Goal: Task Accomplishment & Management: Manage account settings

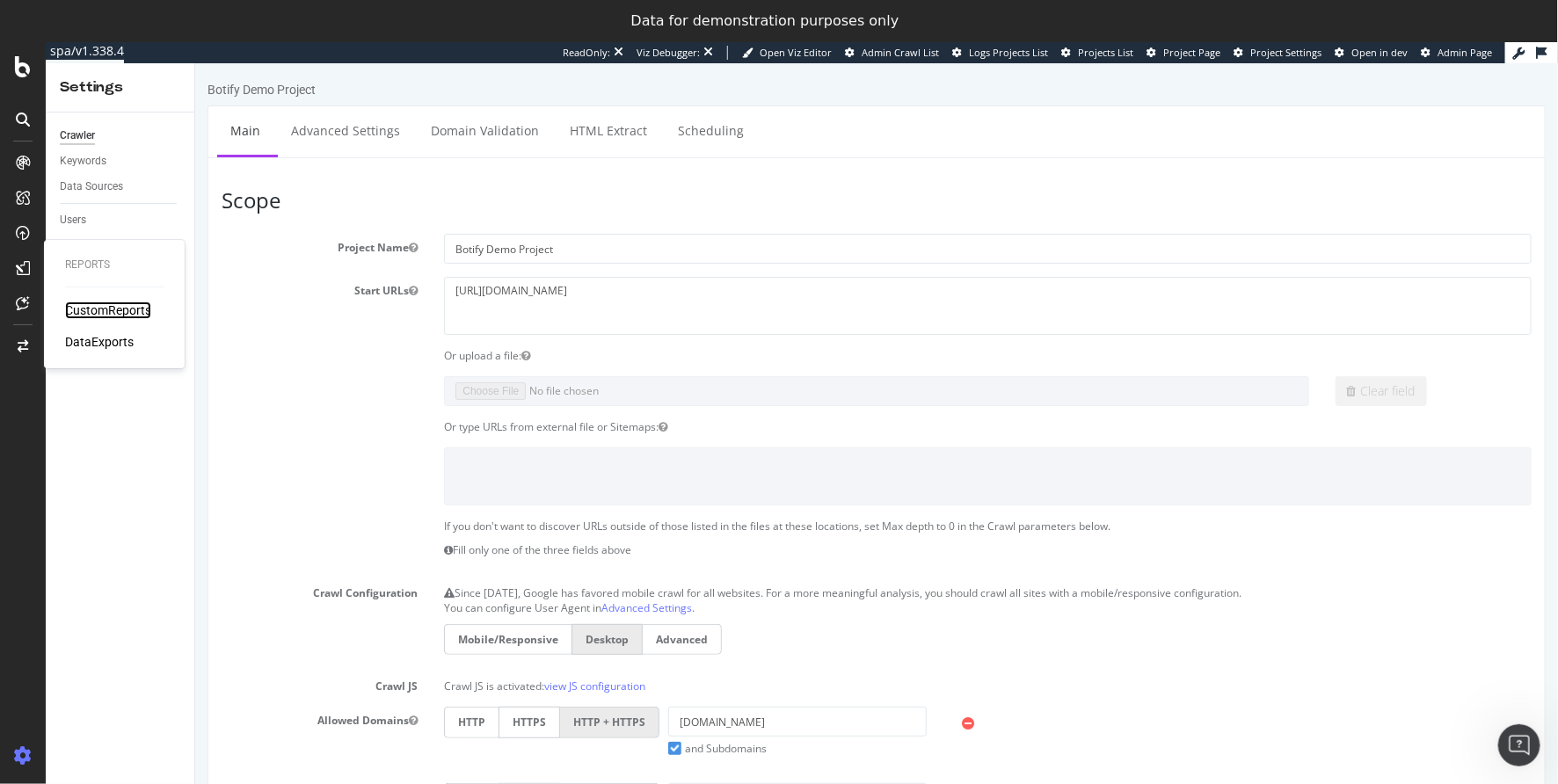
click at [94, 311] on div "CustomReports" at bounding box center [109, 310] width 87 height 17
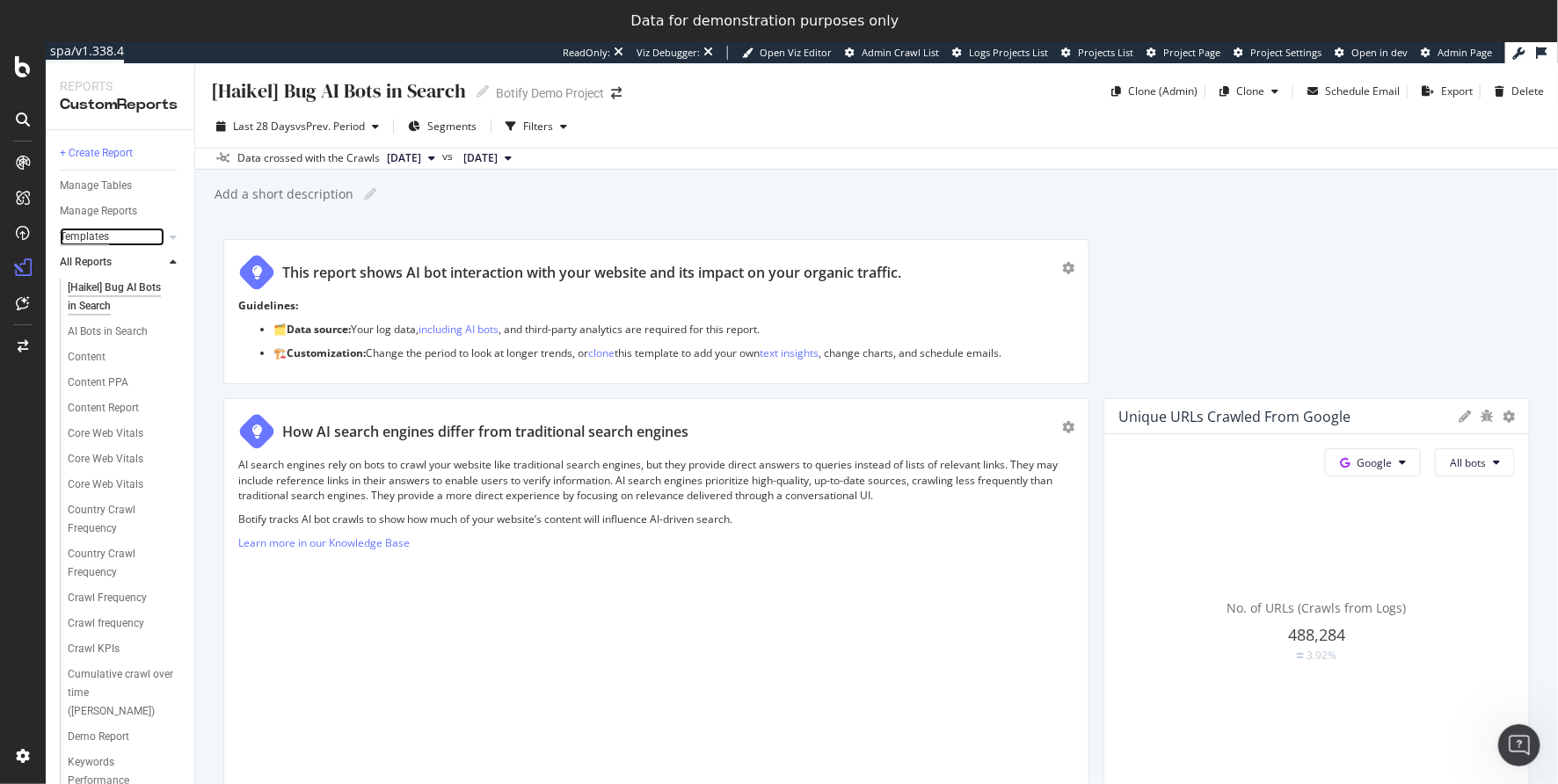
click at [85, 234] on div "Templates" at bounding box center [84, 236] width 49 height 18
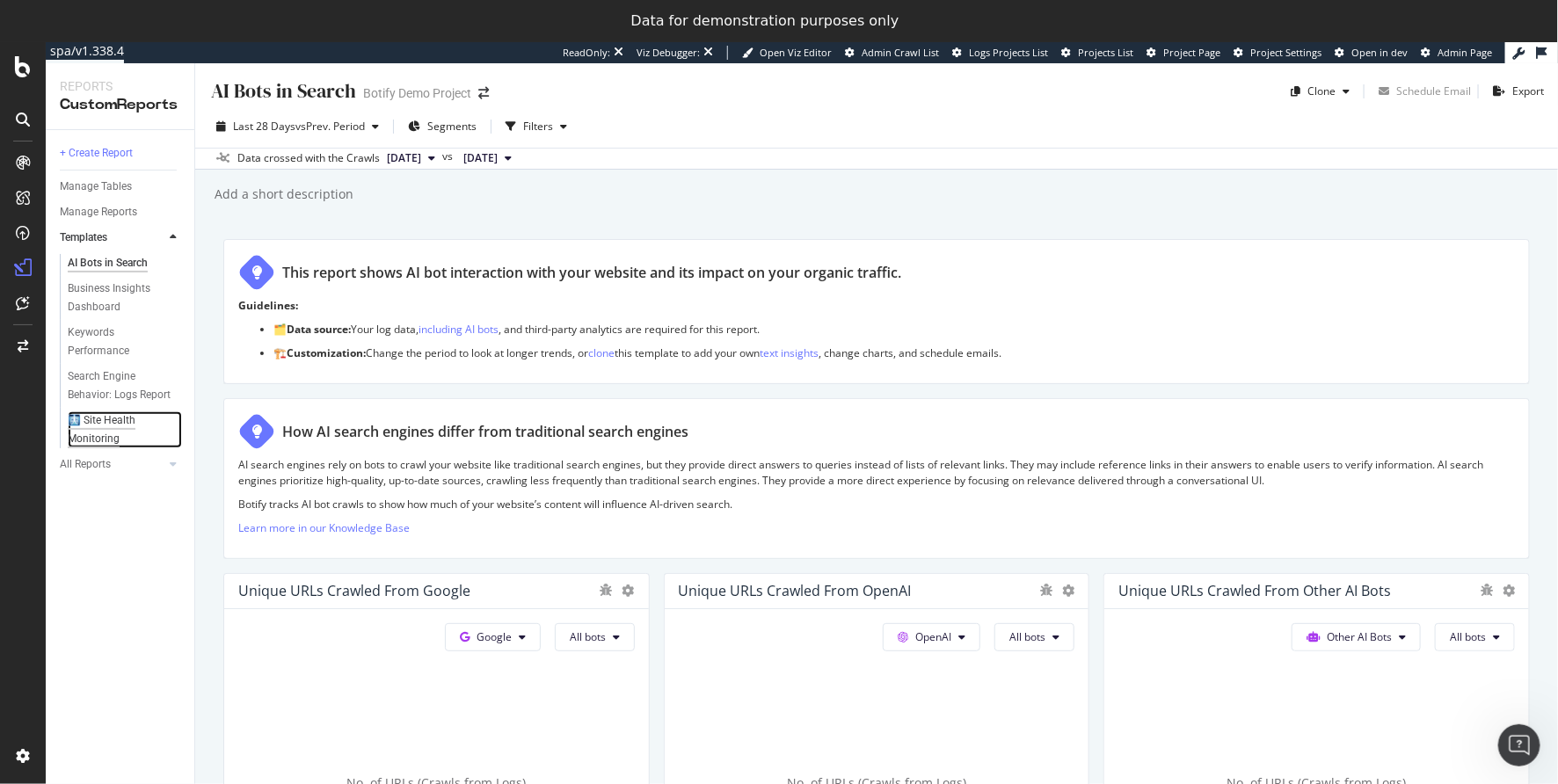
click at [67, 417] on div "🩻 Site Health Monitoring" at bounding box center [117, 429] width 100 height 37
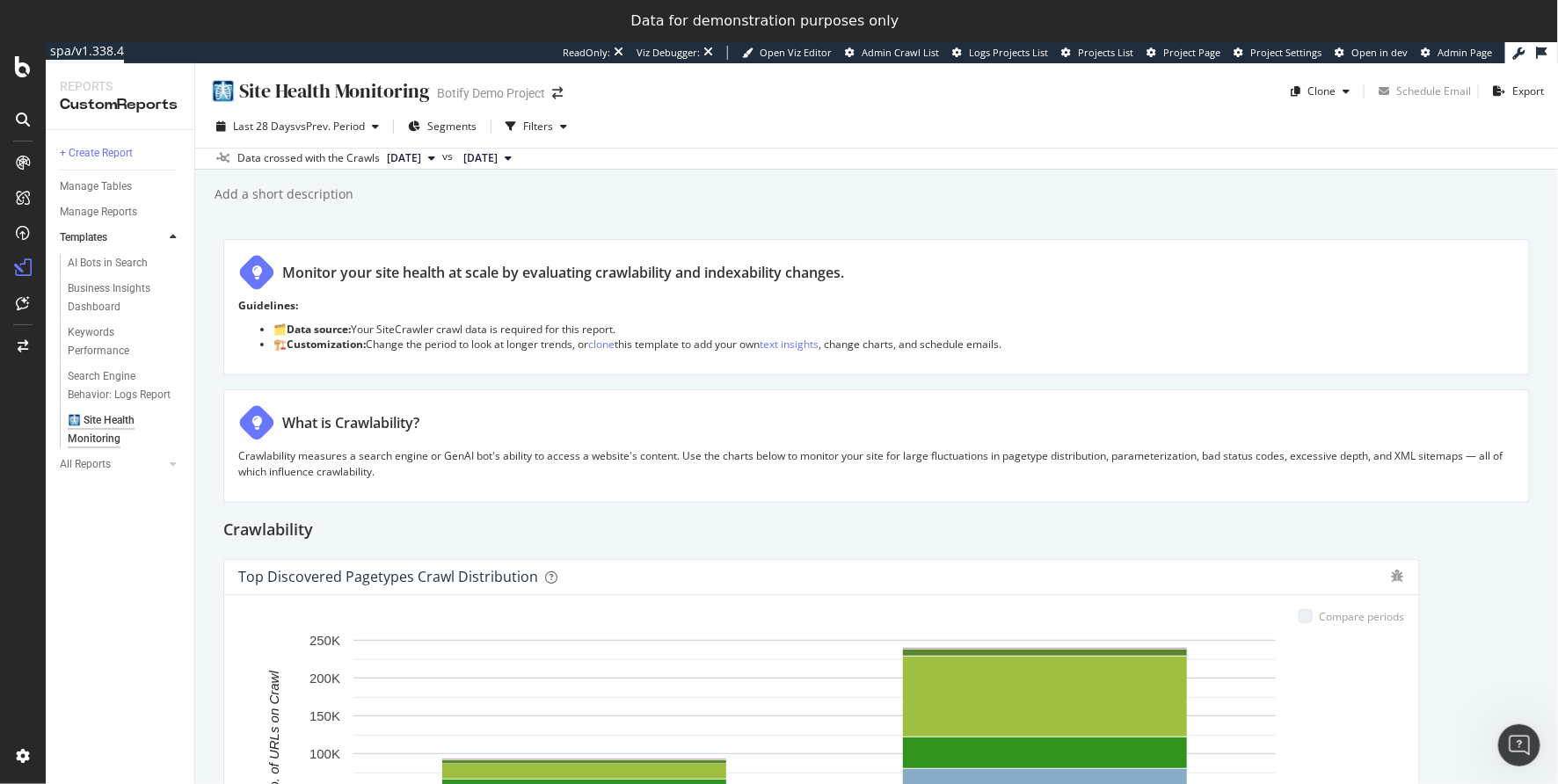
drag, startPoint x: 191, startPoint y: 434, endPoint x: 180, endPoint y: 425, distance: 14.2
click at [188, 429] on div "🩻 Site Health Monitoring" at bounding box center [127, 429] width 135 height 40
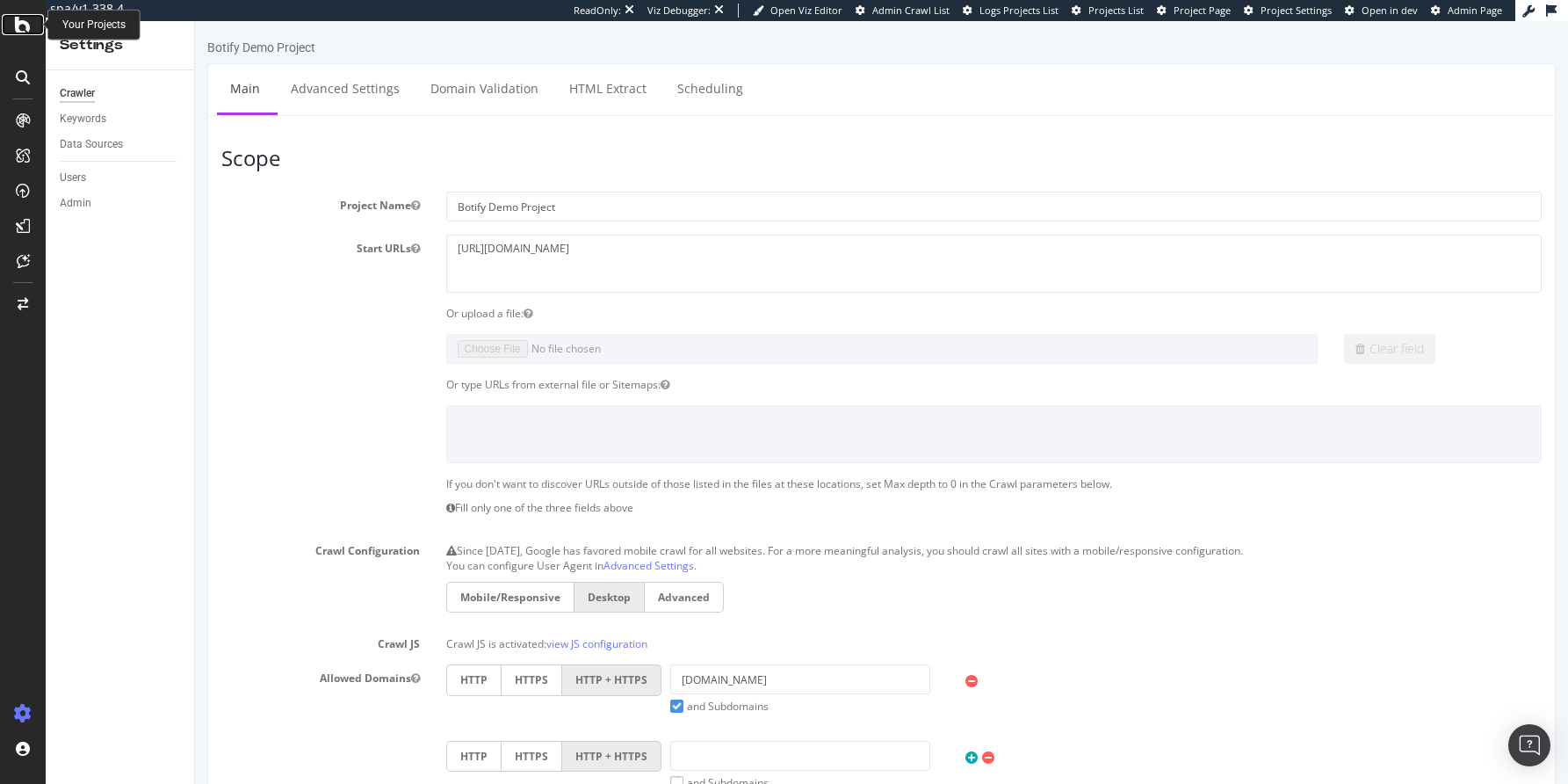
click at [26, 30] on icon at bounding box center [23, 25] width 15 height 21
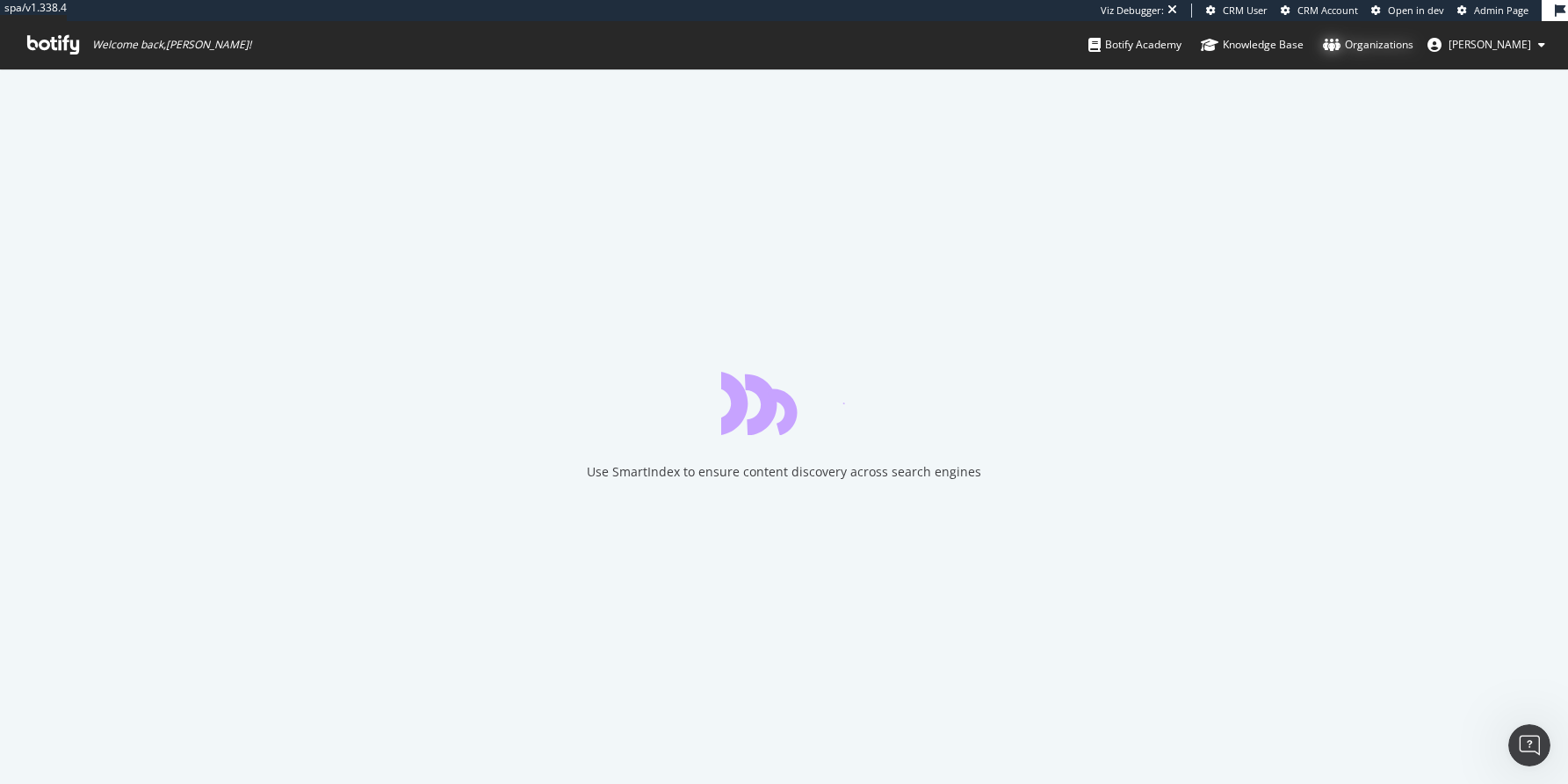
click at [1413, 49] on div "Organizations" at bounding box center [1368, 45] width 90 height 17
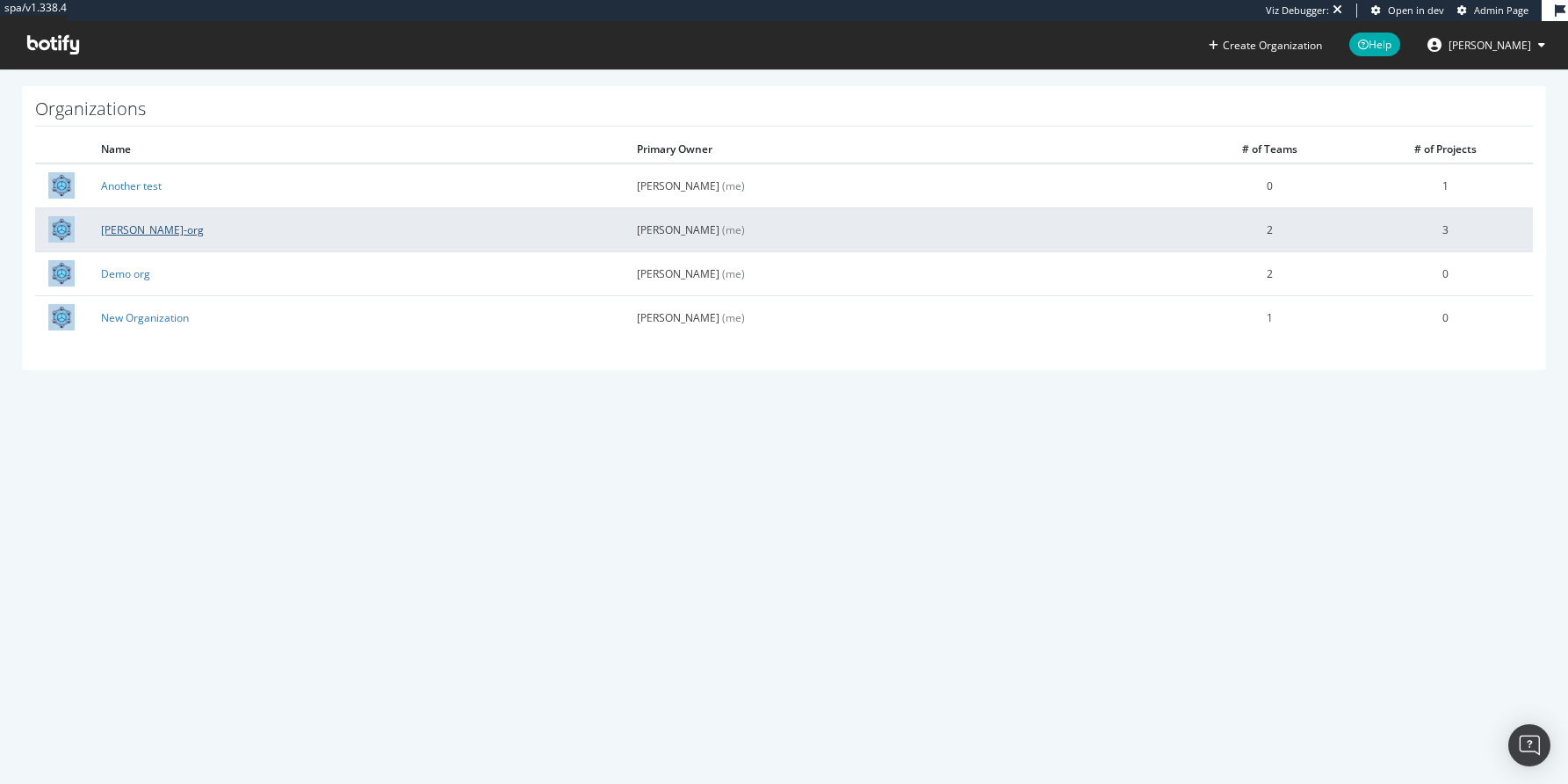
click at [137, 232] on link "[PERSON_NAME]-org" at bounding box center [152, 231] width 103 height 15
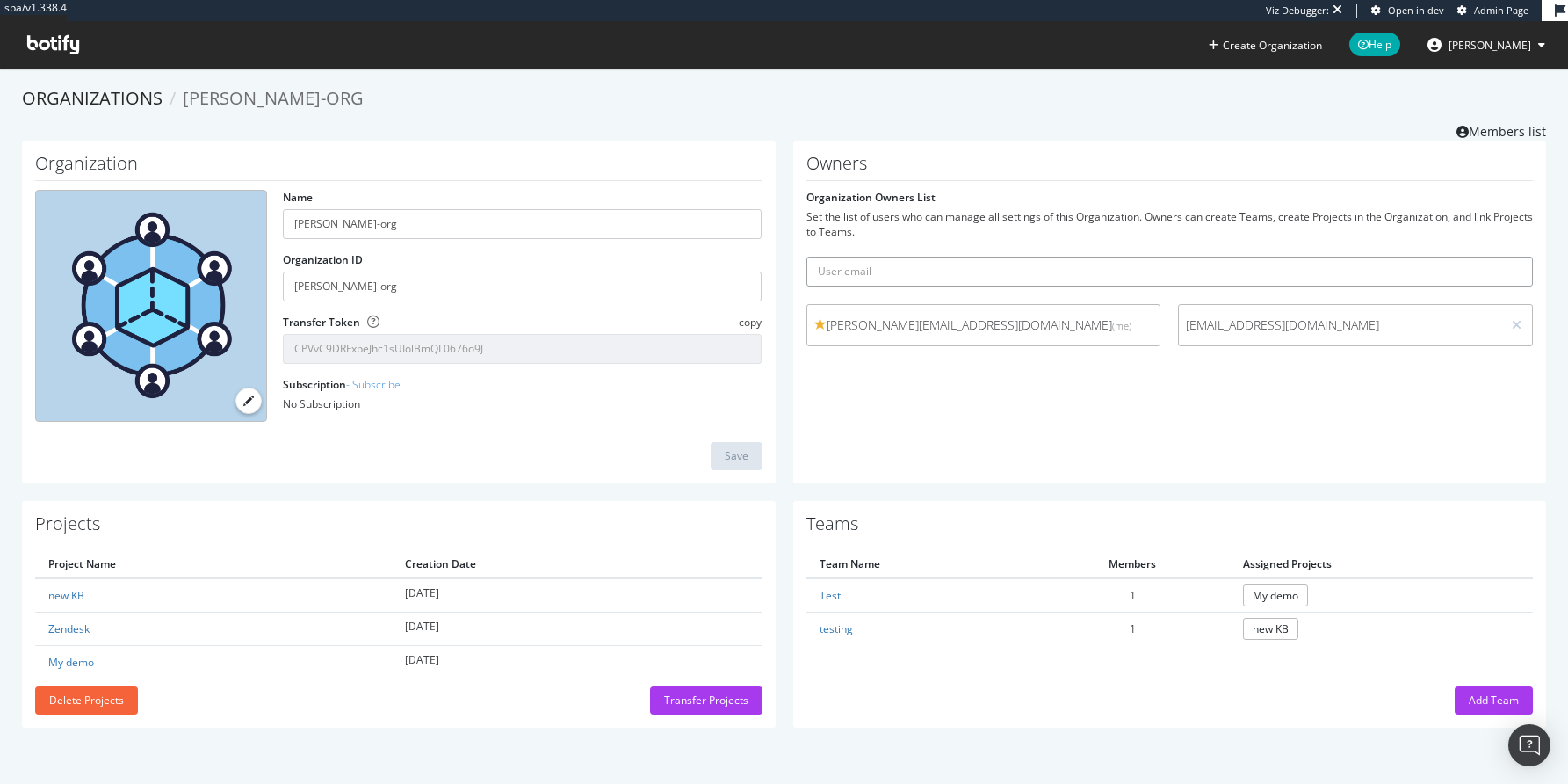
click at [1088, 266] on input "text" at bounding box center [1170, 271] width 728 height 30
type input "[EMAIL_ADDRESS][DOMAIN_NAME]"
click at [1504, 257] on button "submit" at bounding box center [1518, 271] width 30 height 30
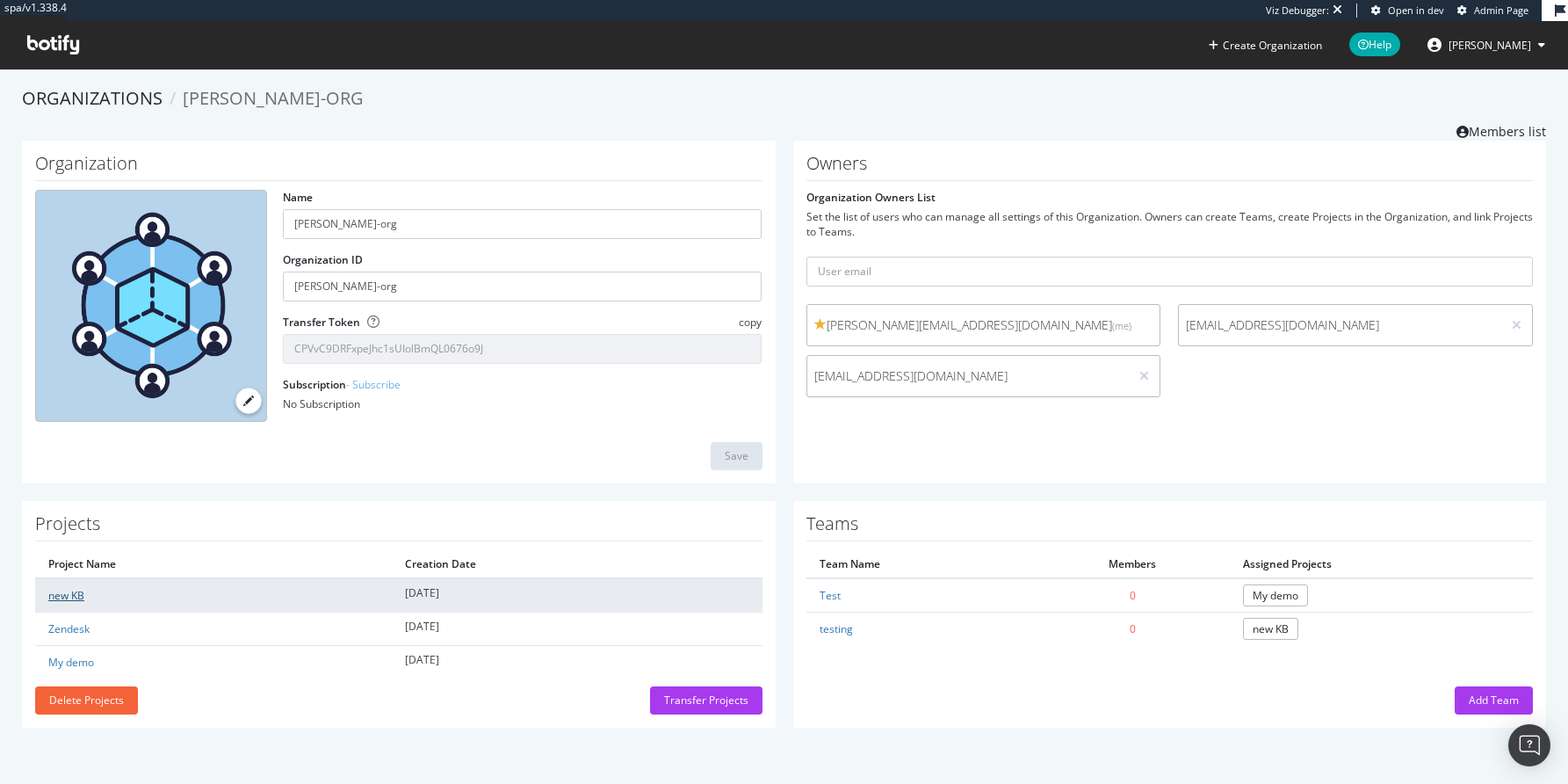
click at [72, 594] on link "new KB" at bounding box center [66, 596] width 36 height 15
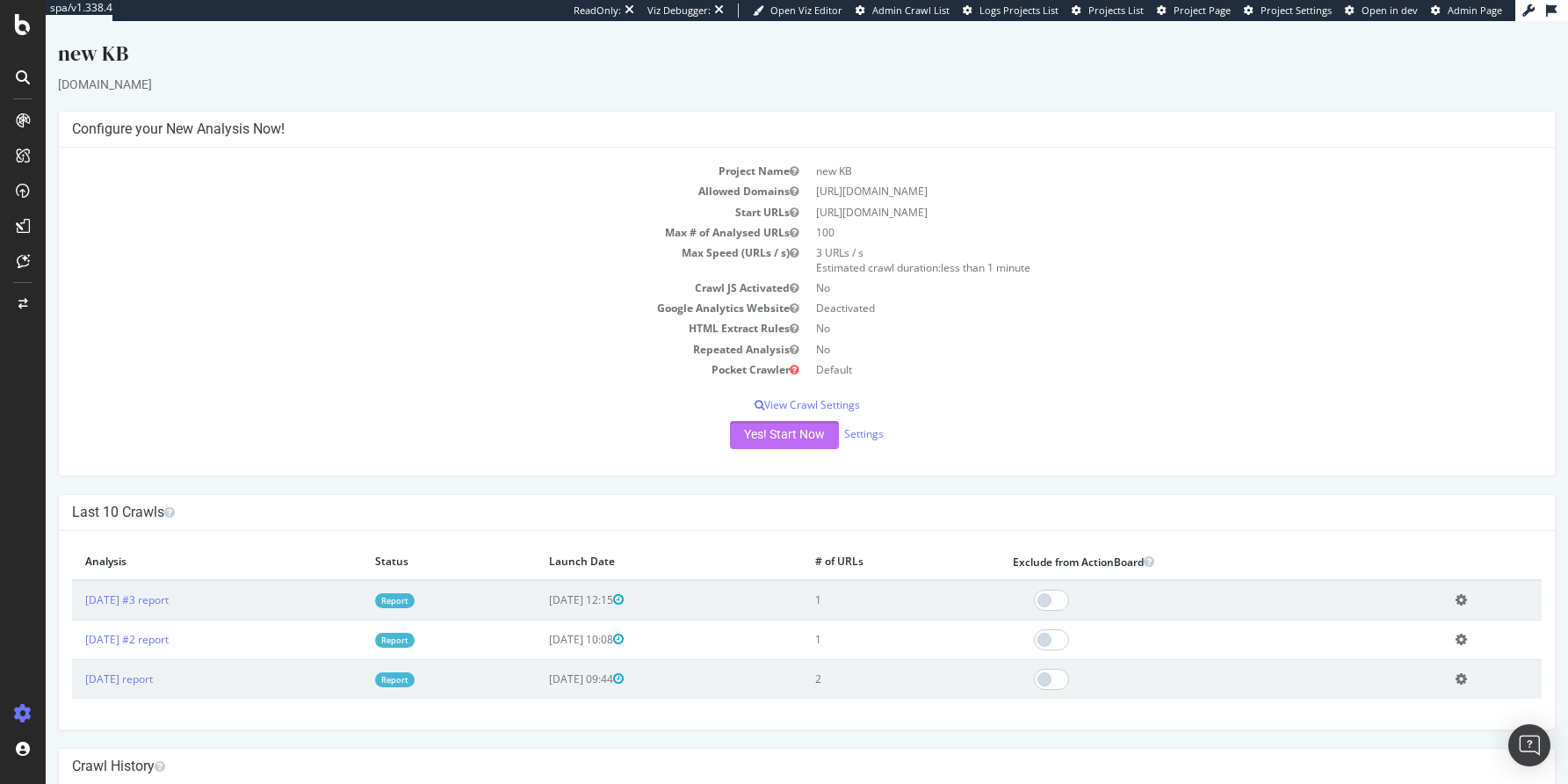
click at [750, 433] on button "Yes! Start Now" at bounding box center [784, 434] width 109 height 28
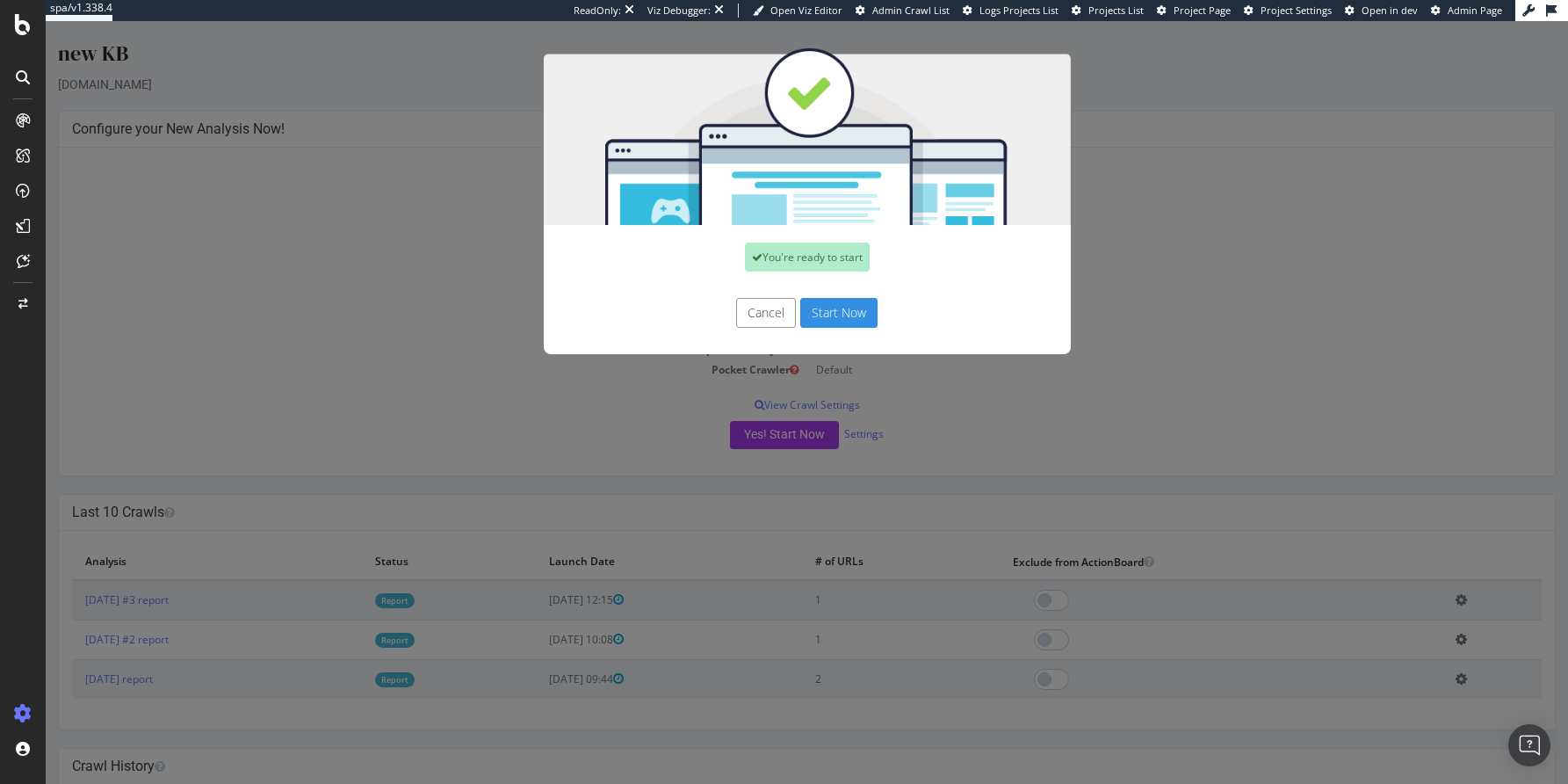
click at [844, 314] on button "Start Now" at bounding box center [839, 312] width 78 height 30
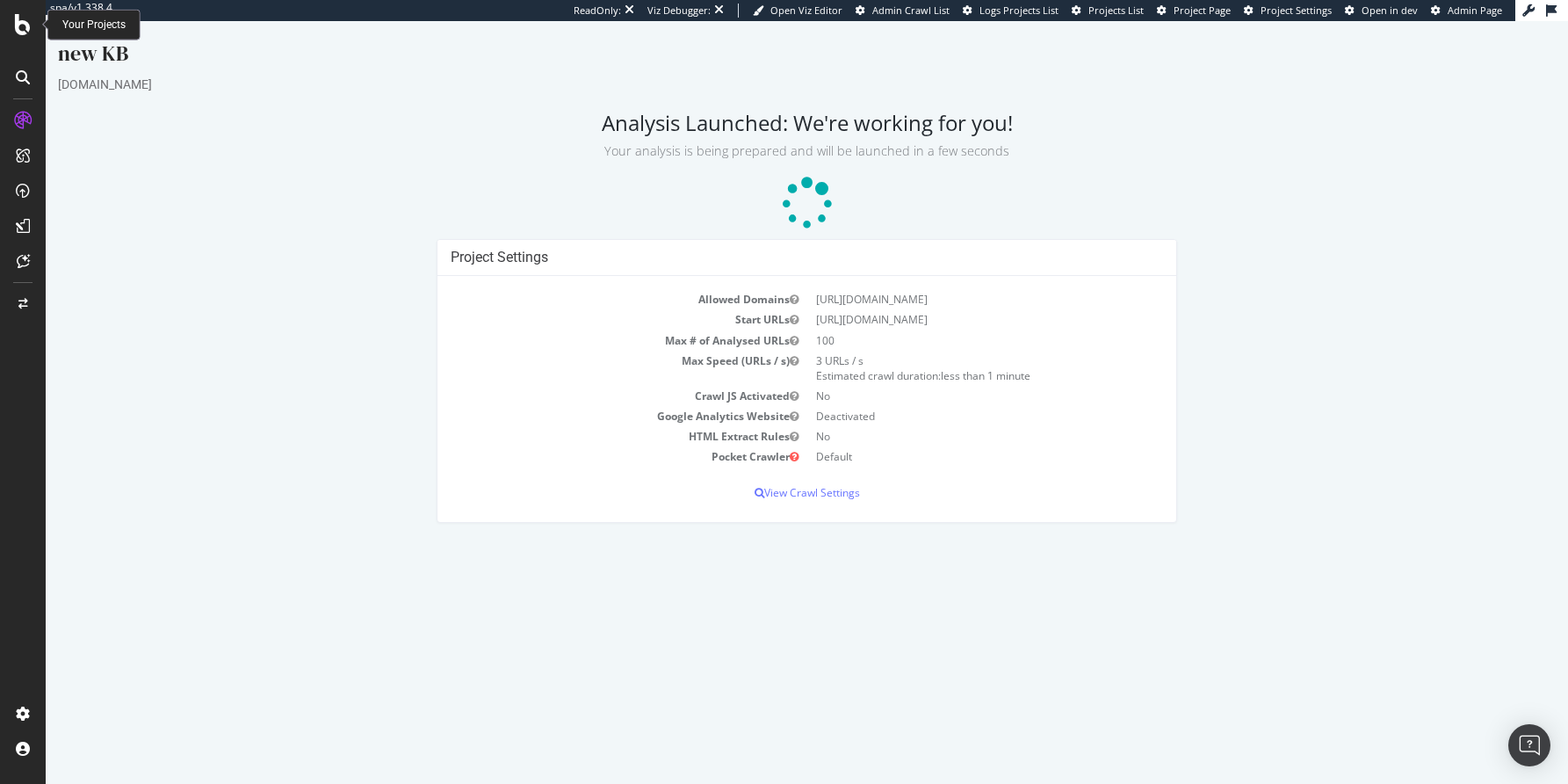
click at [26, 33] on icon at bounding box center [23, 25] width 15 height 21
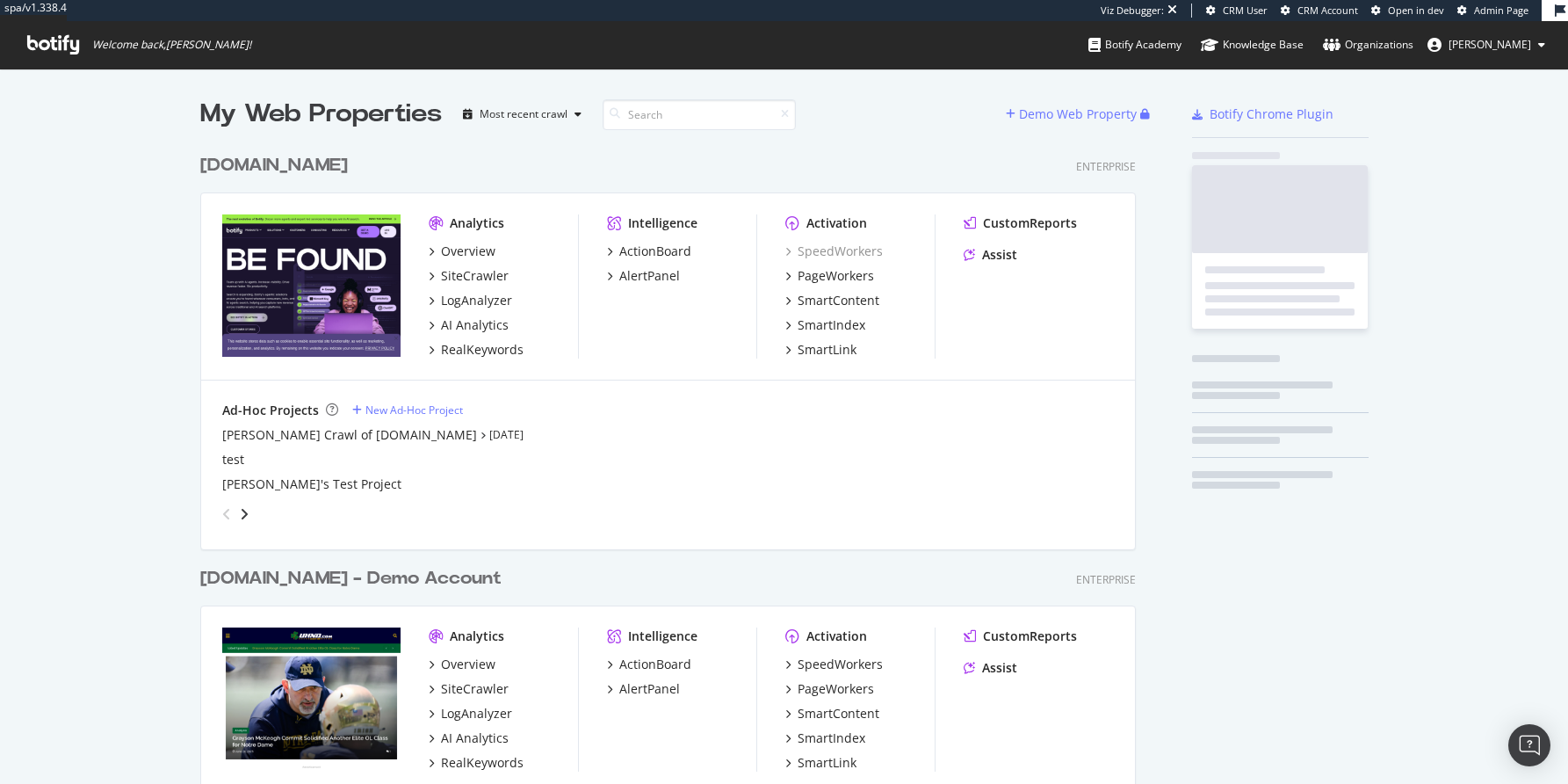
scroll to position [768, 1535]
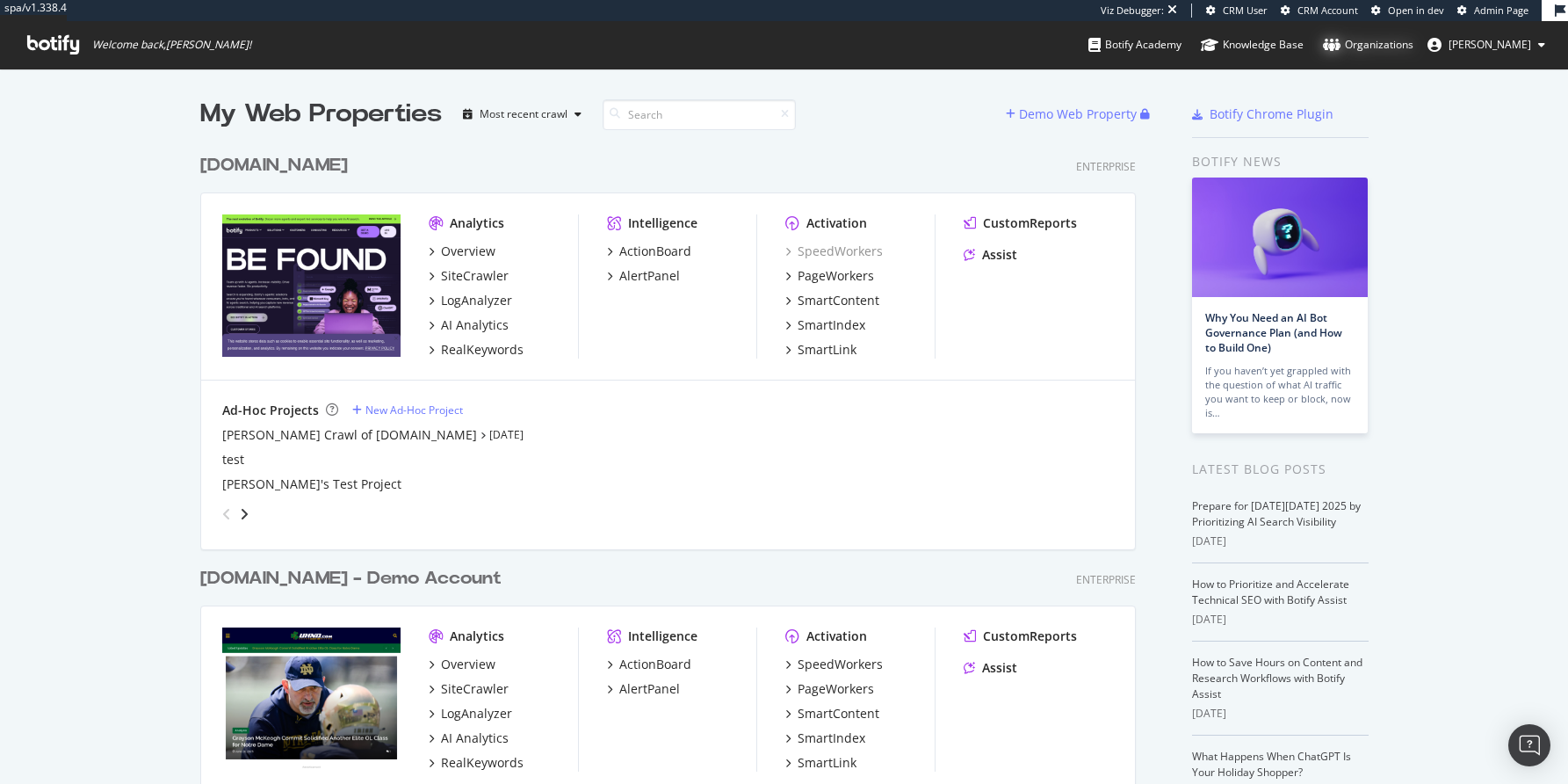
click at [1412, 48] on div "Organizations" at bounding box center [1368, 45] width 90 height 17
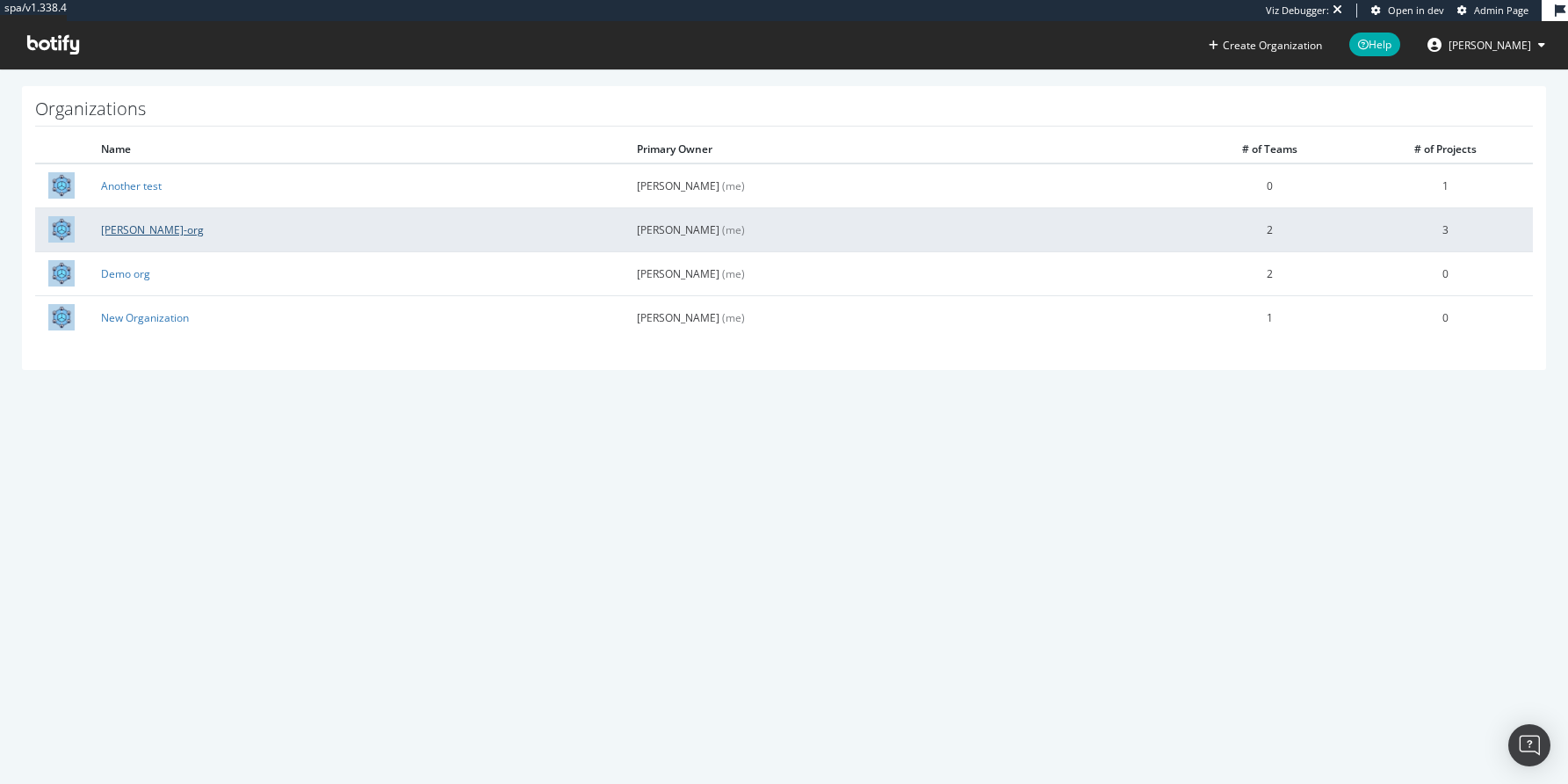
click at [109, 229] on link "[PERSON_NAME]-org" at bounding box center [152, 231] width 103 height 15
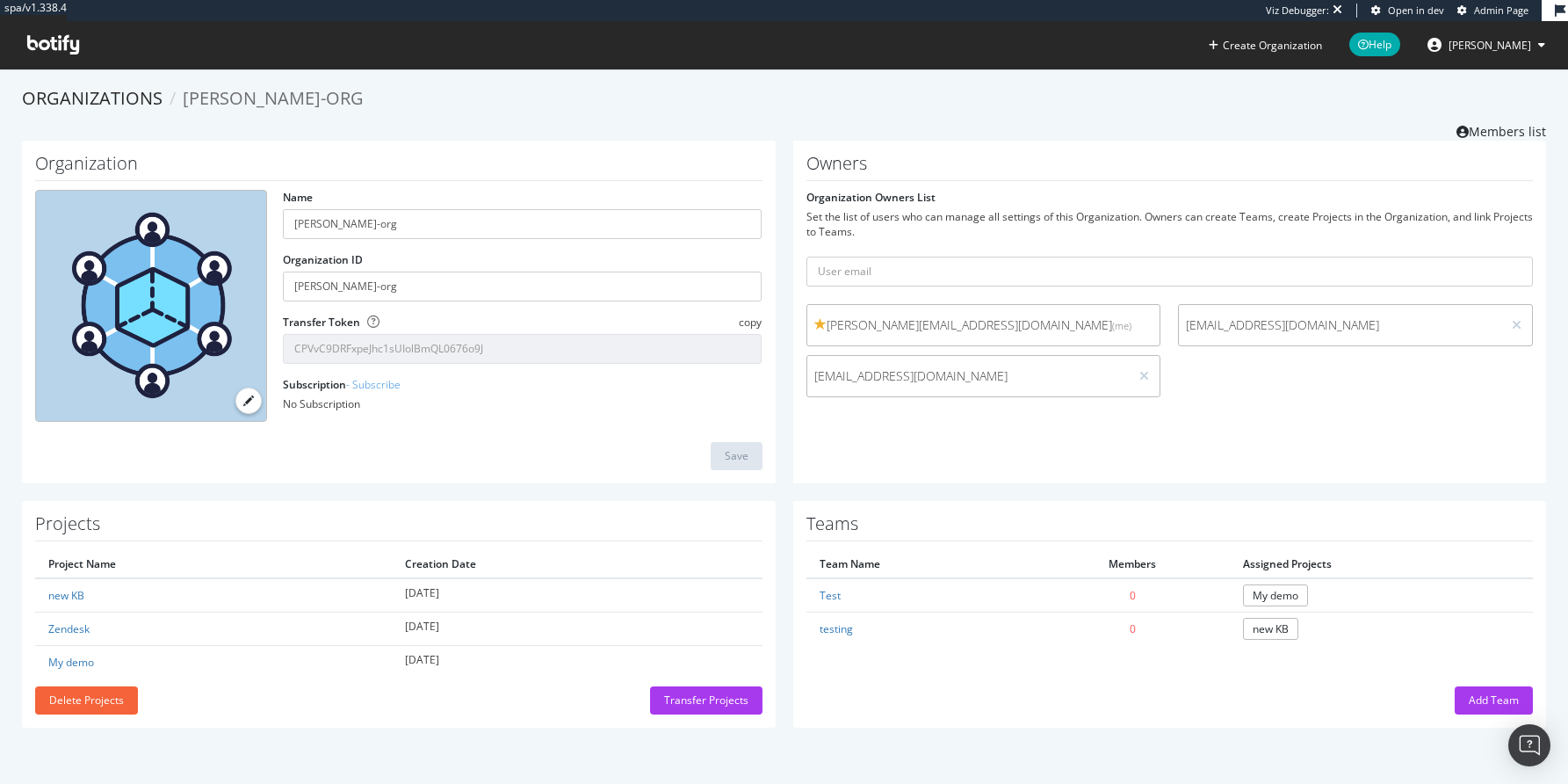
click at [31, 39] on icon at bounding box center [53, 45] width 52 height 19
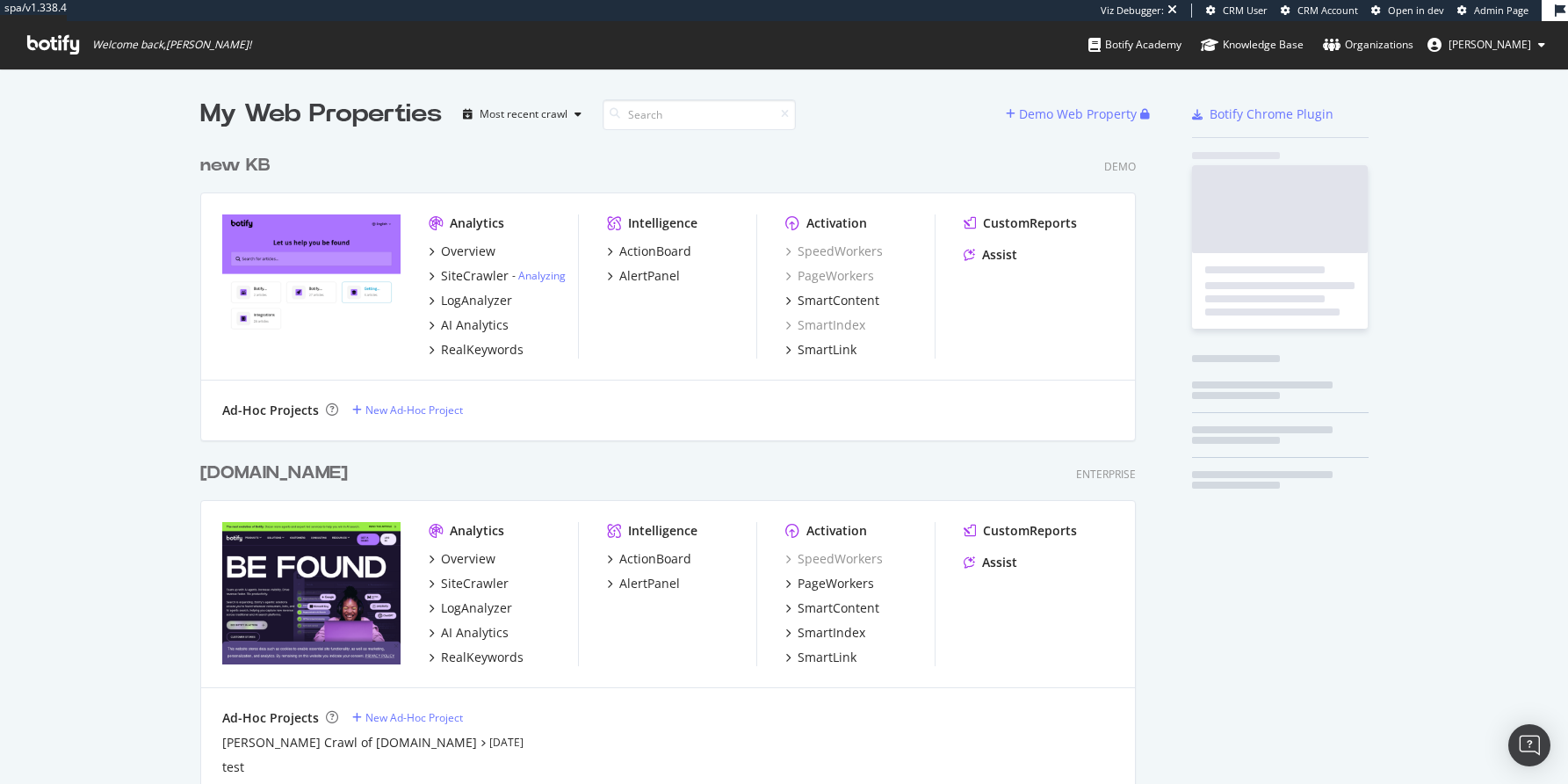
scroll to position [2988, 932]
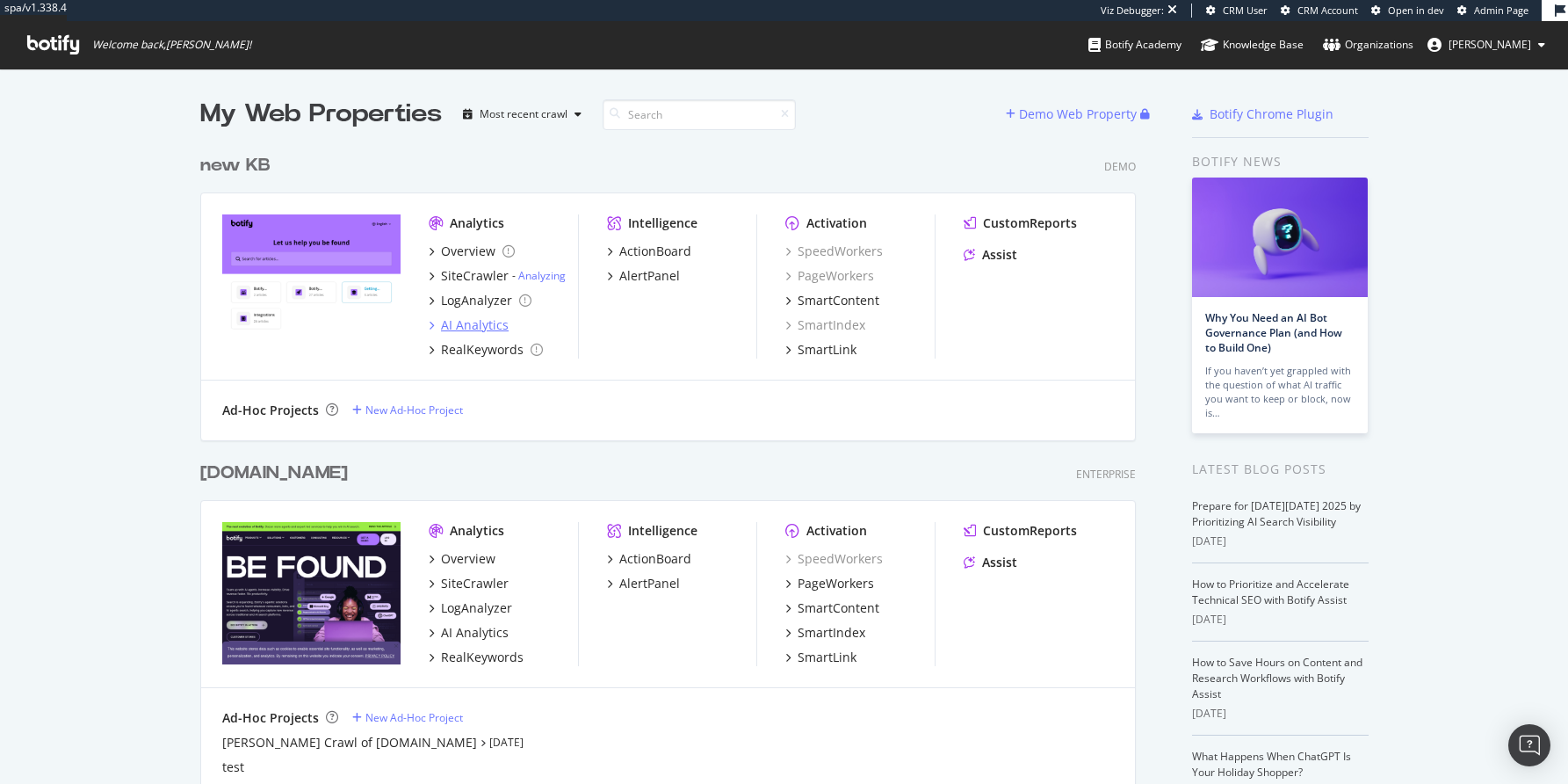
click at [457, 322] on div "AI Analytics" at bounding box center [474, 325] width 67 height 17
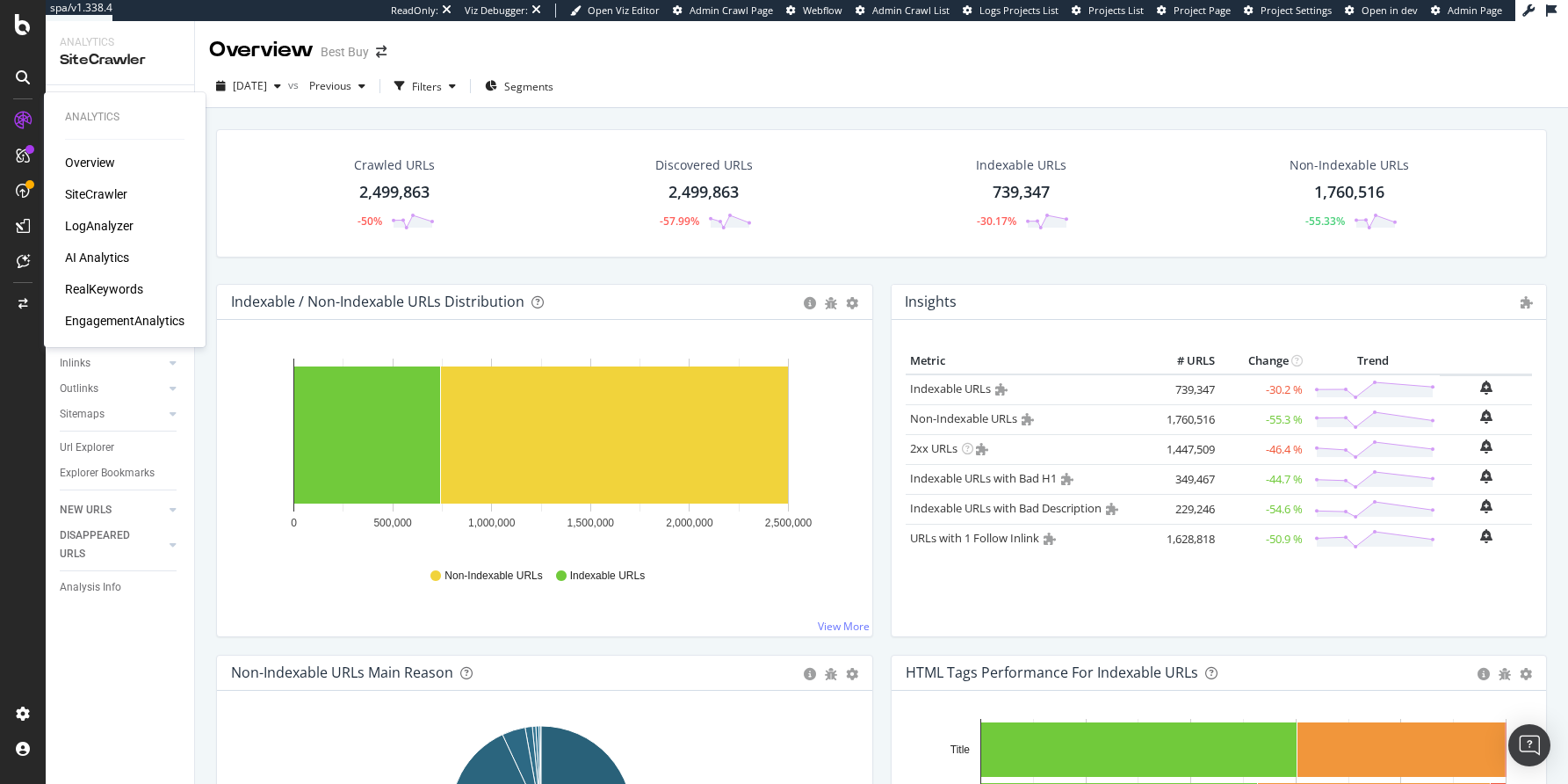
click at [101, 260] on div "AI Analytics" at bounding box center [97, 257] width 64 height 17
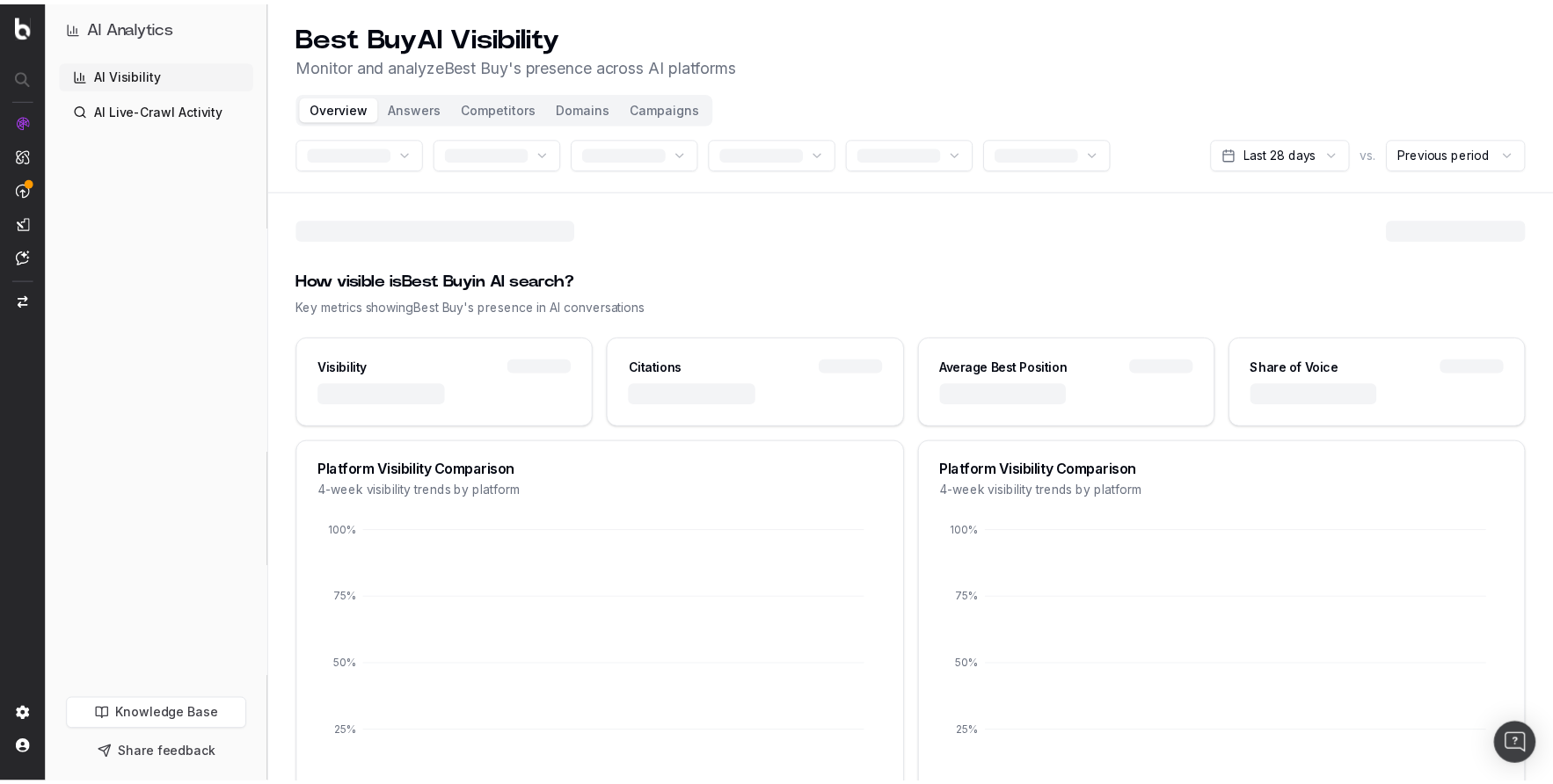
scroll to position [6, 0]
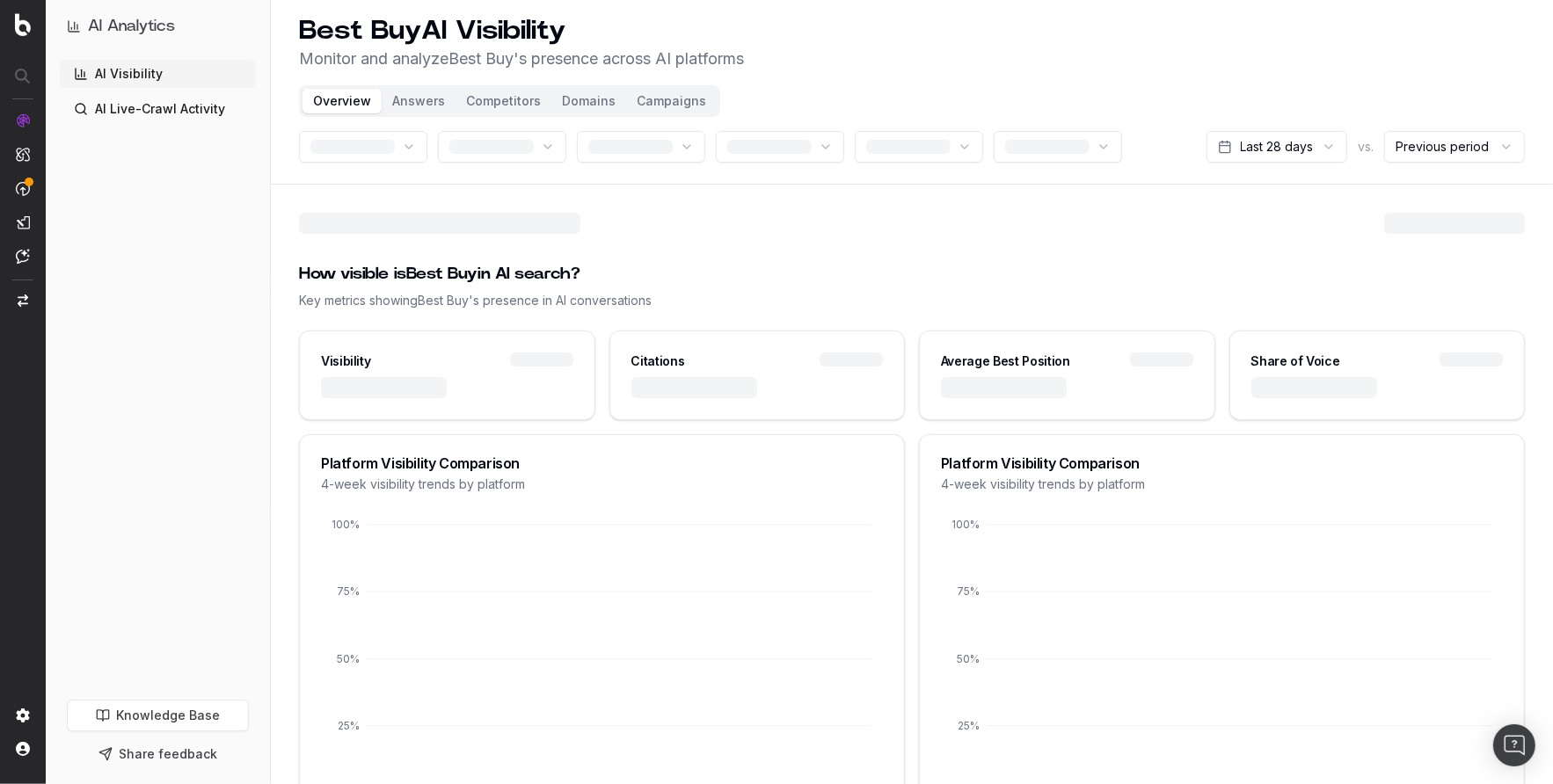
click at [153, 720] on link "Knowledge Base" at bounding box center [158, 715] width 182 height 32
